Goal: Information Seeking & Learning: Learn about a topic

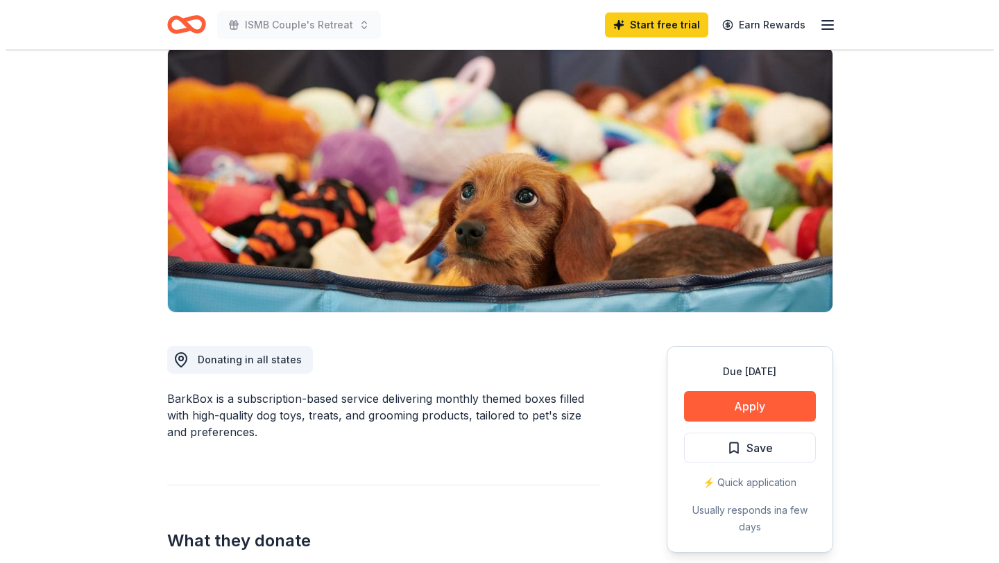
scroll to position [110, 0]
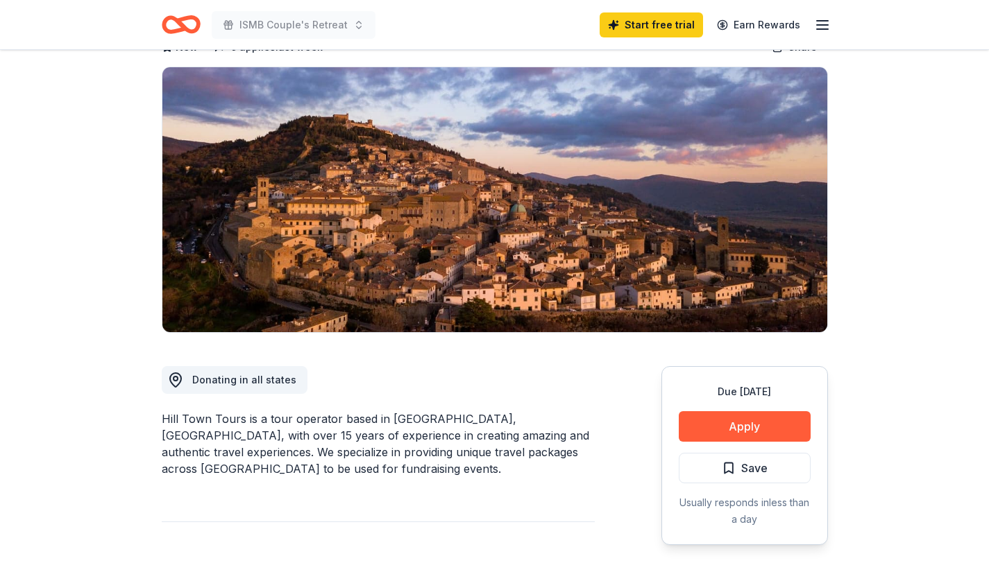
scroll to position [142, 0]
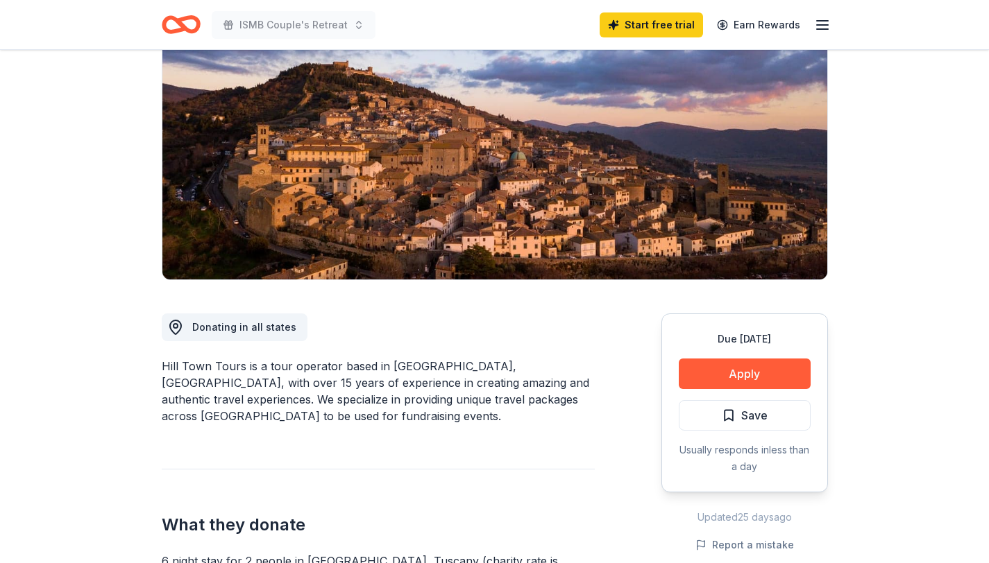
click at [254, 384] on div "Hill Town Tours is a tour operator based in Tuscany, Italy, with over 15 years …" at bounding box center [378, 391] width 433 height 67
drag, startPoint x: 604, startPoint y: 393, endPoint x: 348, endPoint y: 355, distance: 258.8
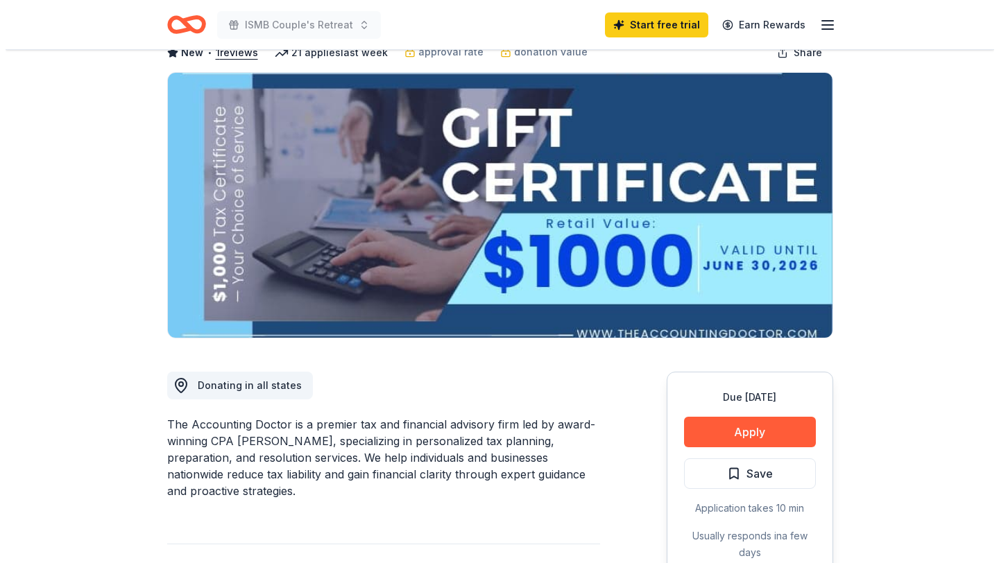
scroll to position [114, 0]
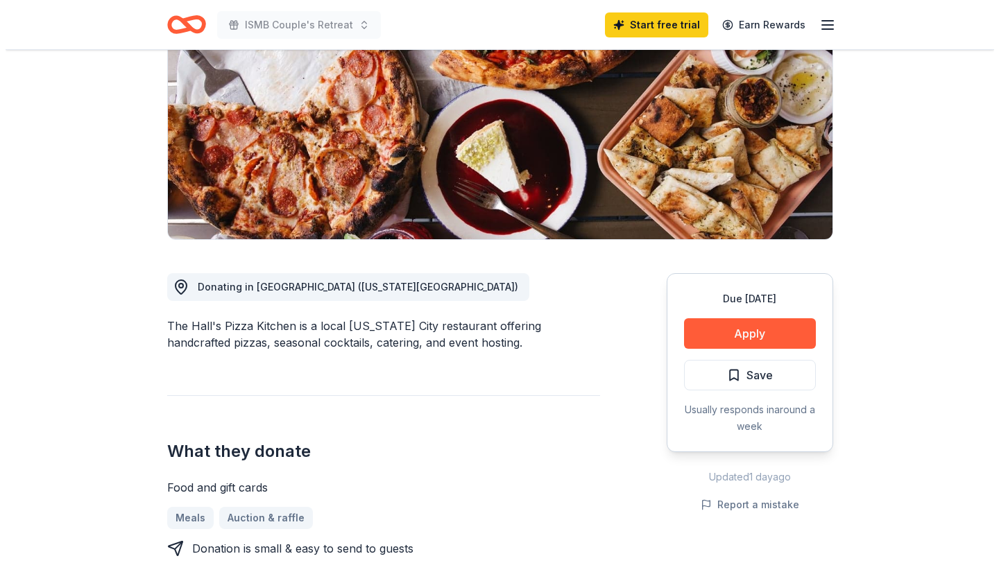
scroll to position [198, 0]
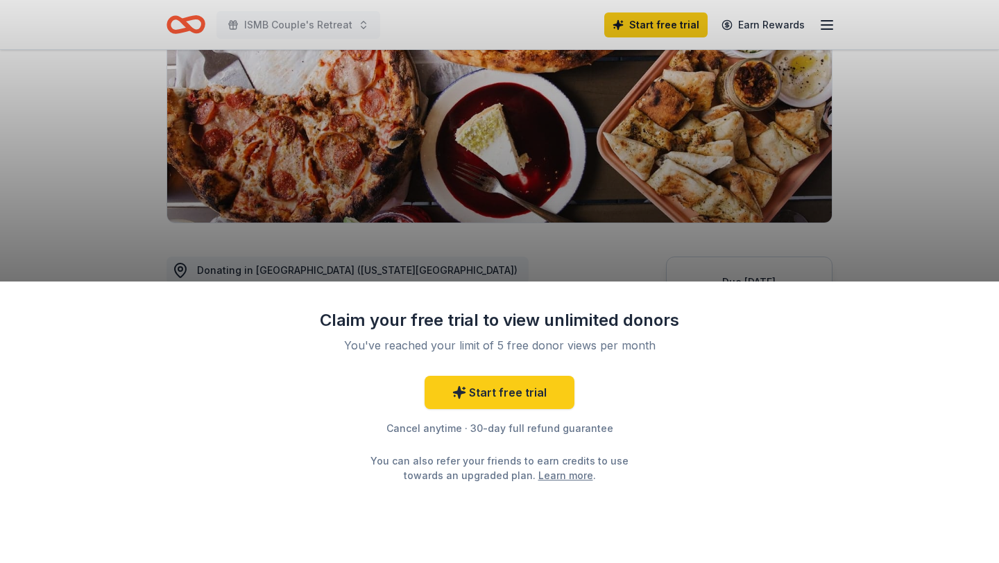
click at [418, 318] on div "Claim your free trial to view unlimited donors" at bounding box center [499, 320] width 361 height 22
